Goal: Navigation & Orientation: Find specific page/section

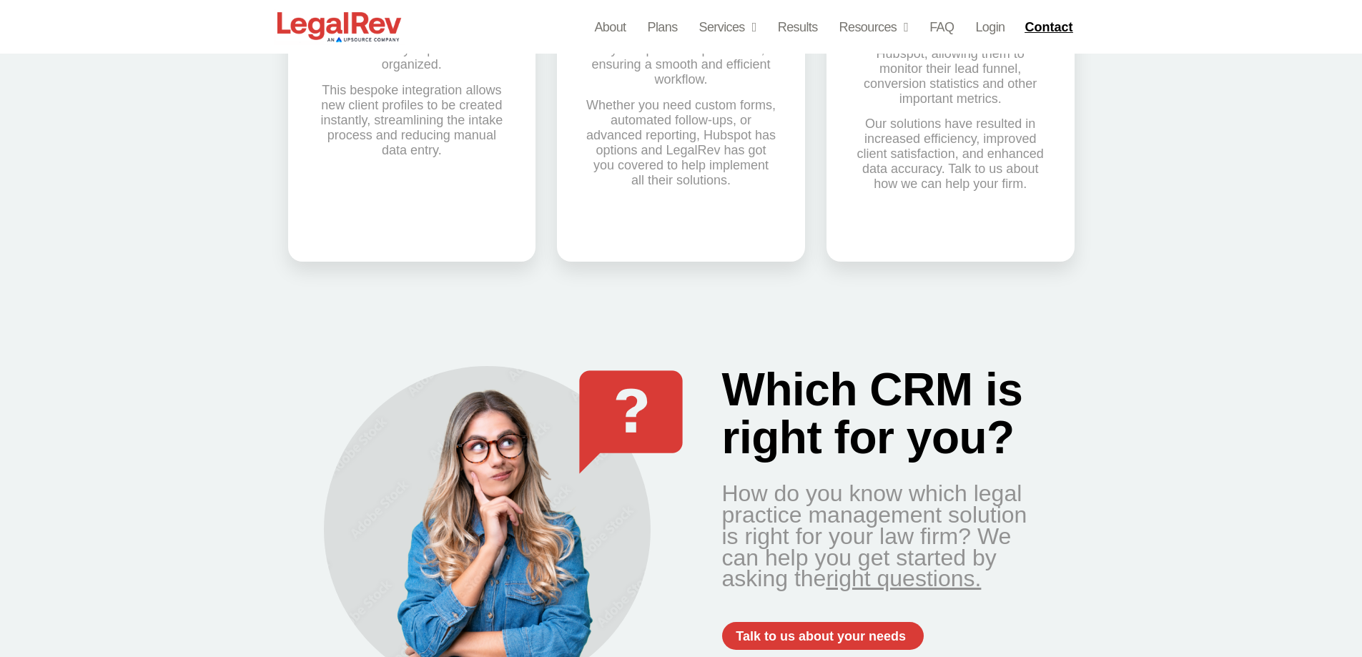
scroll to position [2907, 0]
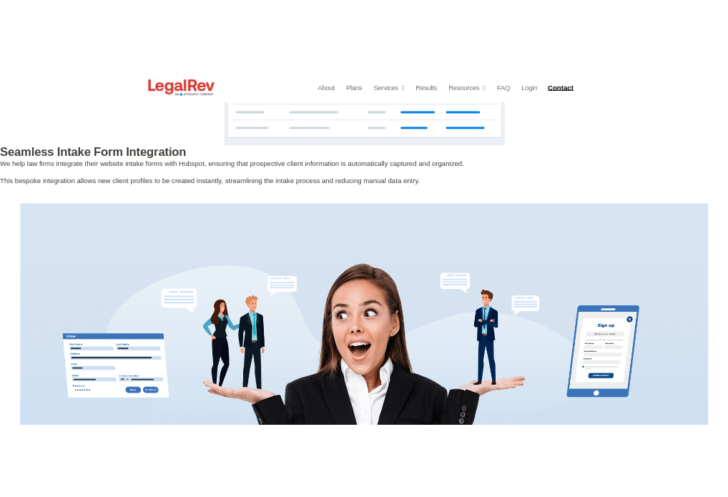
scroll to position [2740, 0]
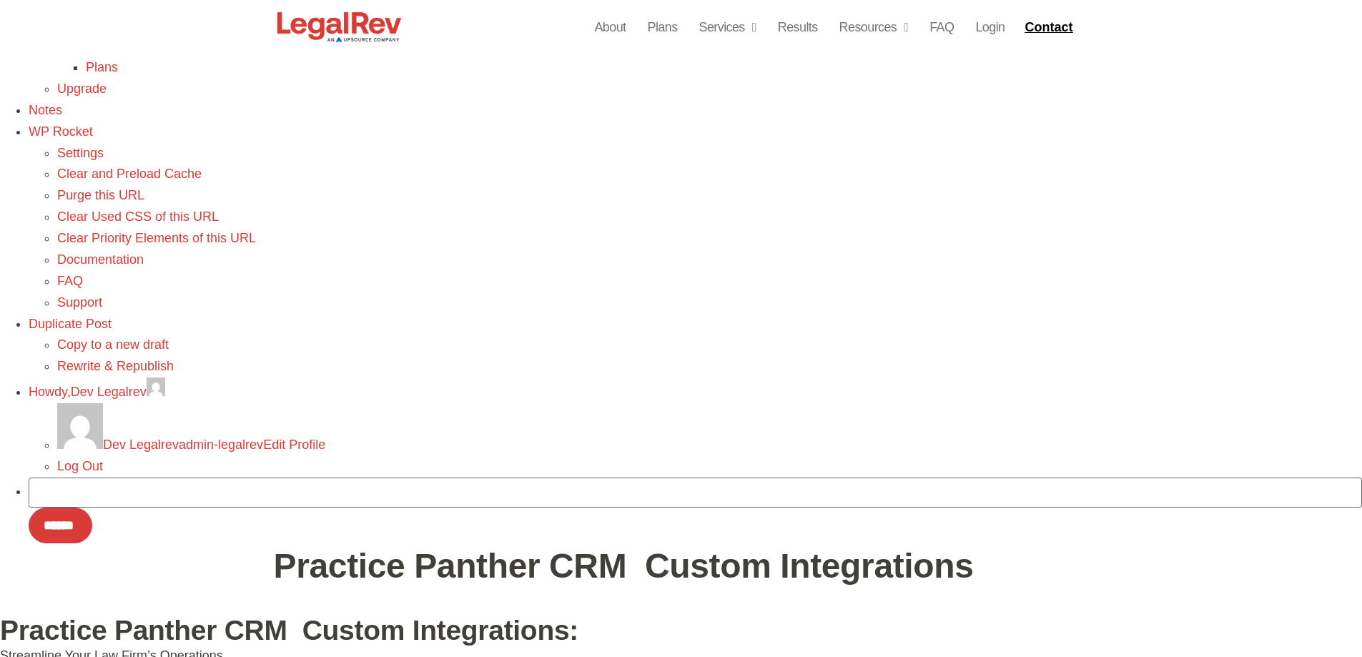
scroll to position [1359, 0]
